Goal: Transaction & Acquisition: Purchase product/service

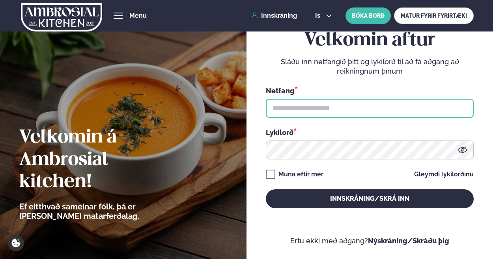
type input "**********"
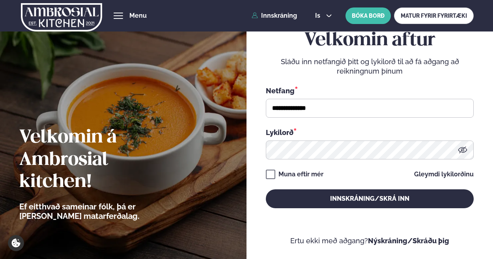
click at [493, 259] on html "About cookies on this site We use cookies to collect and analyse information on…" at bounding box center [246, 207] width 493 height 414
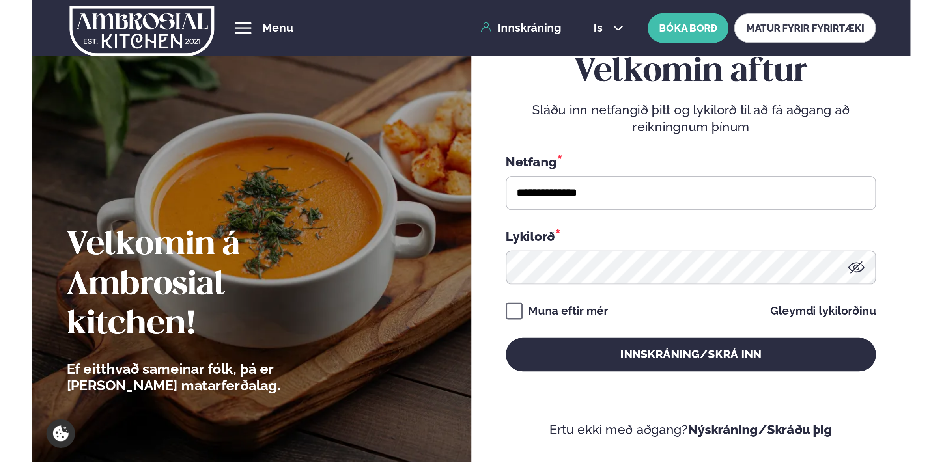
scroll to position [66, 0]
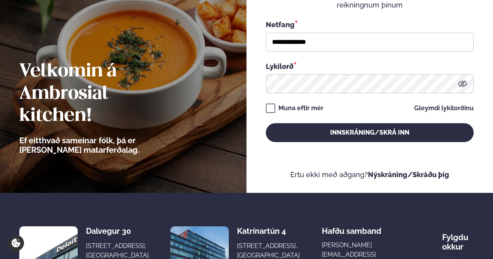
drag, startPoint x: 495, startPoint y: 261, endPoint x: 472, endPoint y: 170, distance: 93.8
click at [472, 170] on form "**********" at bounding box center [370, 61] width 208 height 238
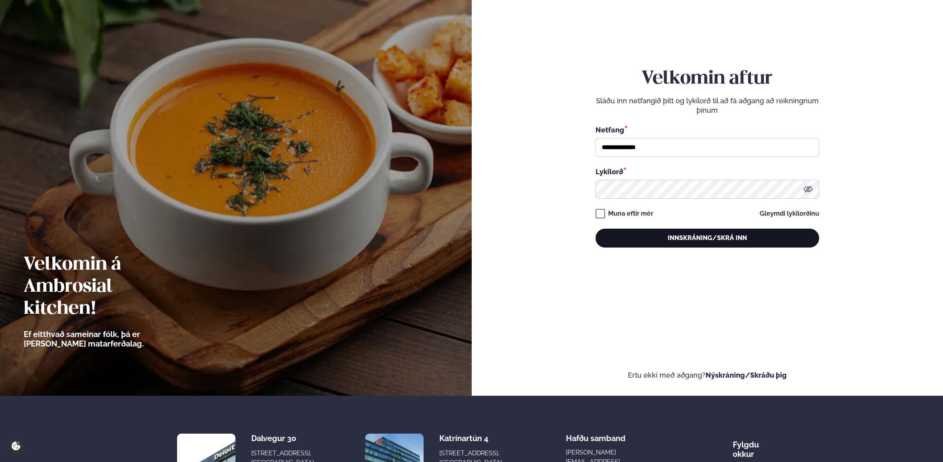
click at [493, 239] on button "Innskráning/Skrá inn" at bounding box center [707, 238] width 224 height 19
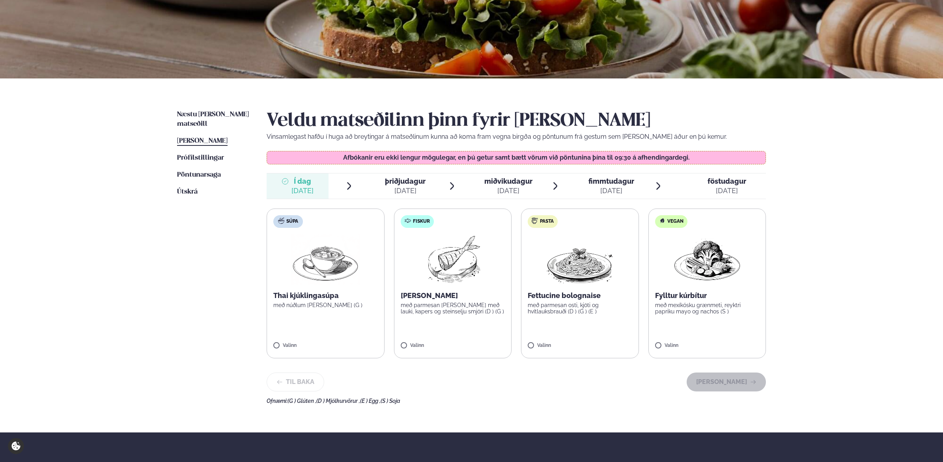
scroll to position [118, 0]
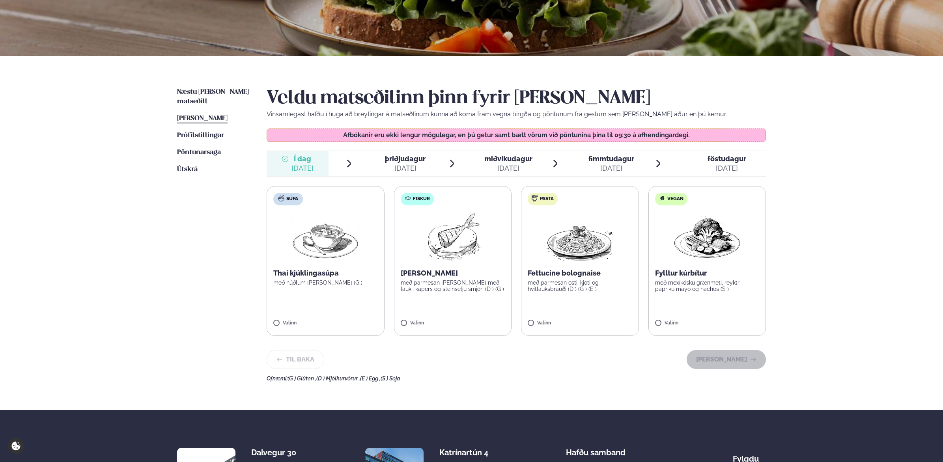
click at [449, 259] on p "með parmesan [PERSON_NAME] með lauki, kapers og steinselju smjöri (D ) (G )" at bounding box center [453, 286] width 105 height 13
click at [493, 259] on button "[PERSON_NAME]" at bounding box center [726, 359] width 79 height 19
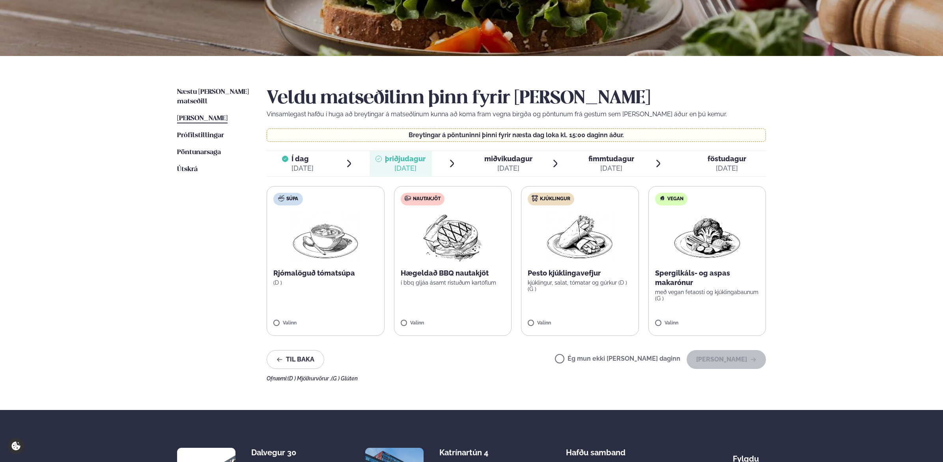
click at [461, 259] on label "Nautakjöt Hægeldað BBQ nautakjöt í bbq gljáa ásamt ristuðum kartöflum Valinn" at bounding box center [453, 261] width 118 height 150
click at [493, 259] on button "[PERSON_NAME]" at bounding box center [726, 359] width 79 height 19
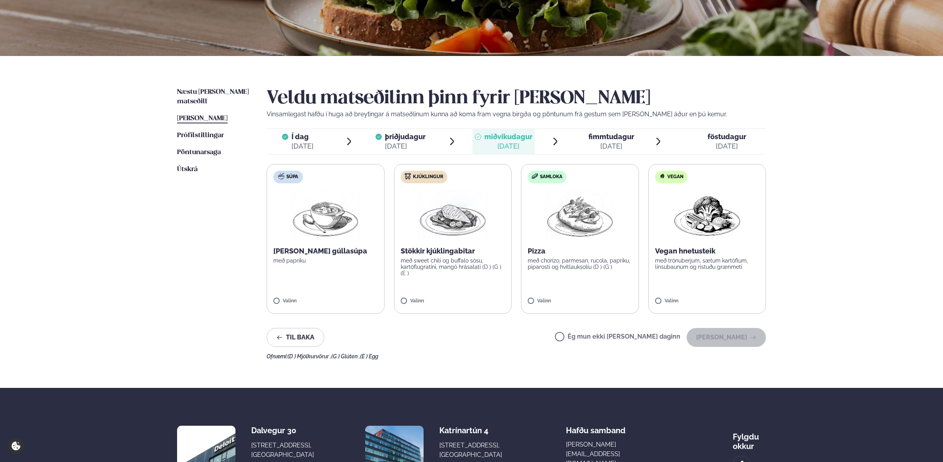
click at [470, 259] on p "með sweet chili og buffalo sósu, kartöflugratíni, mangó hrásalati (D ) (G ) (E )" at bounding box center [453, 267] width 105 height 19
click at [493, 259] on button "[PERSON_NAME]" at bounding box center [726, 337] width 79 height 19
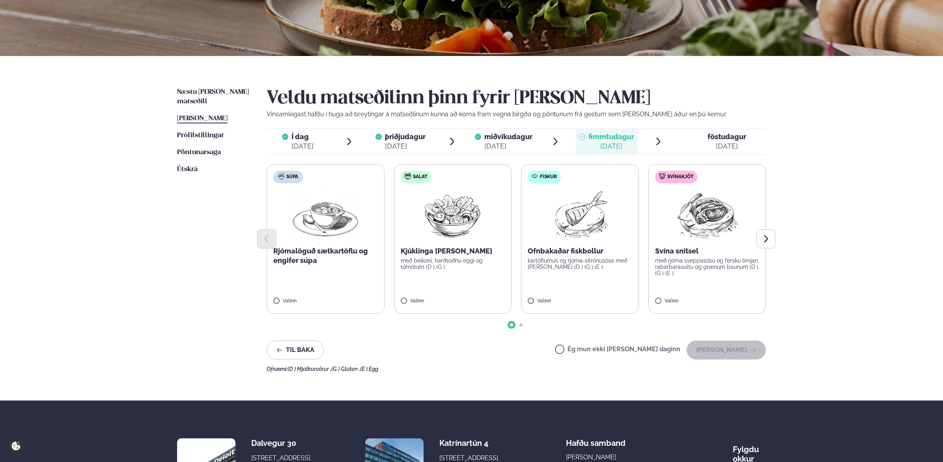
click at [493, 259] on p "kartöflumús og rjóma-sítrónusósa með [PERSON_NAME] (D ) (G ) (E )" at bounding box center [580, 264] width 105 height 13
click at [493, 259] on button "[PERSON_NAME]" at bounding box center [726, 350] width 79 height 19
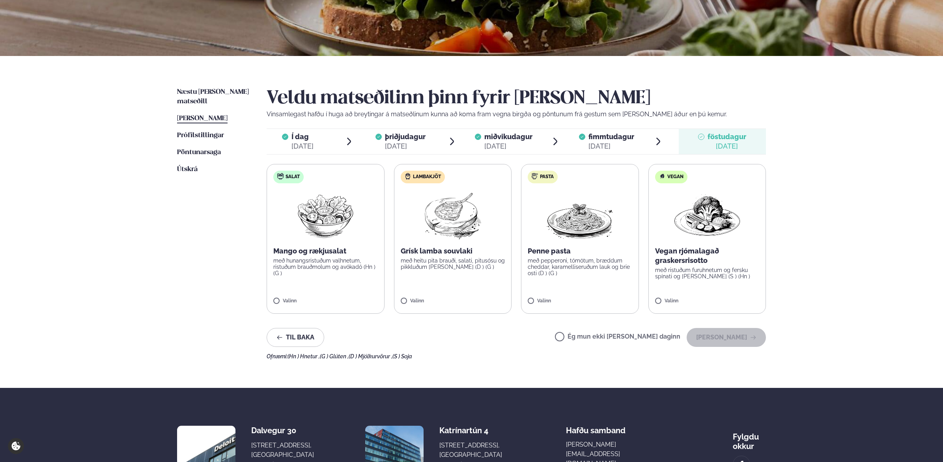
click at [453, 255] on p "Grísk lamba souvlaki" at bounding box center [453, 250] width 105 height 9
click at [493, 259] on button "[PERSON_NAME]" at bounding box center [726, 337] width 79 height 19
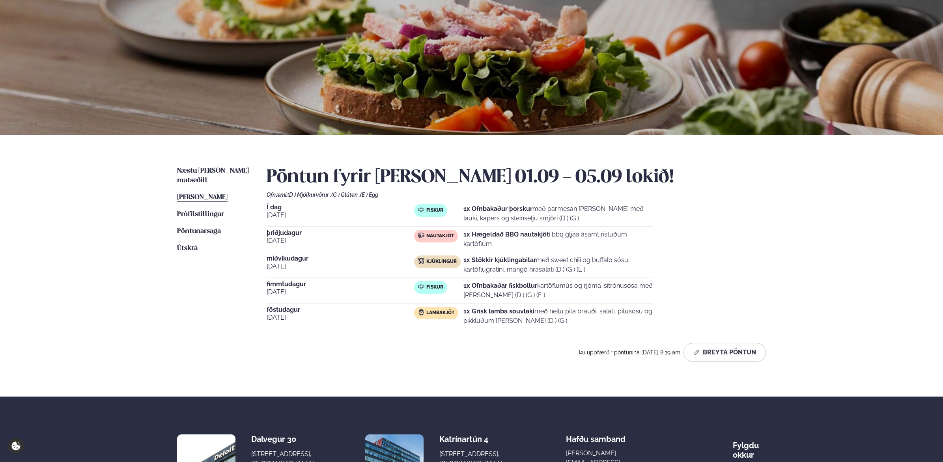
scroll to position [0, 0]
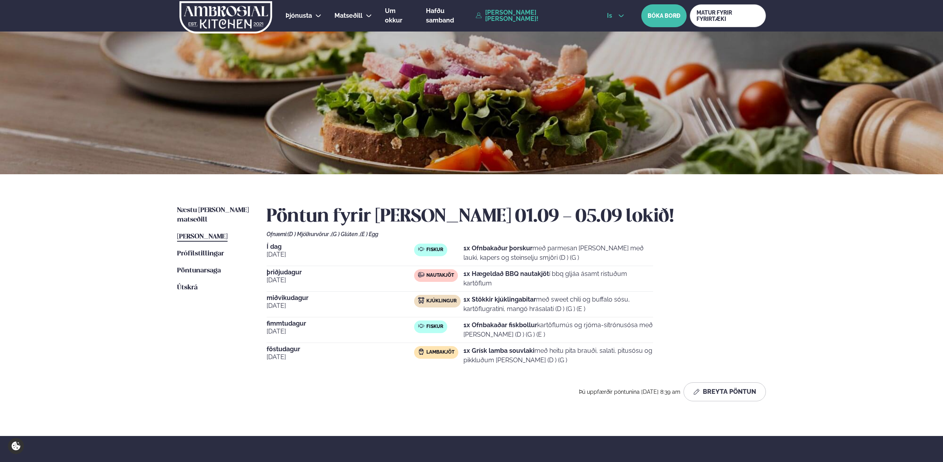
click at [493, 16] on icon at bounding box center [621, 16] width 6 height 6
click at [493, 16] on link "[PERSON_NAME] [PERSON_NAME]!" at bounding box center [532, 15] width 113 height 13
click at [482, 14] on icon at bounding box center [479, 15] width 6 height 6
click at [493, 14] on link "[PERSON_NAME] [PERSON_NAME]!" at bounding box center [532, 15] width 113 height 13
